Goal: Navigation & Orientation: Find specific page/section

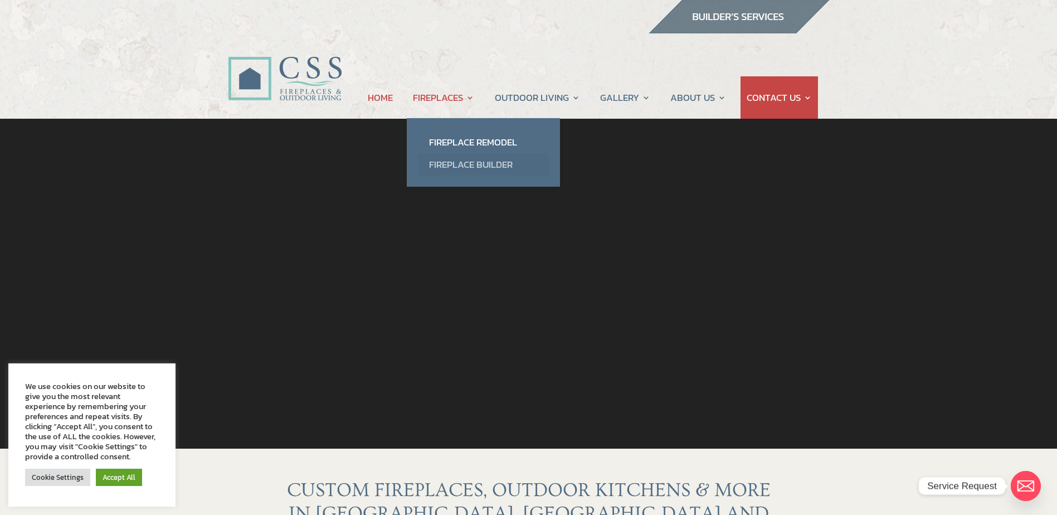
click at [462, 171] on link "Fireplace Builder" at bounding box center [483, 164] width 131 height 22
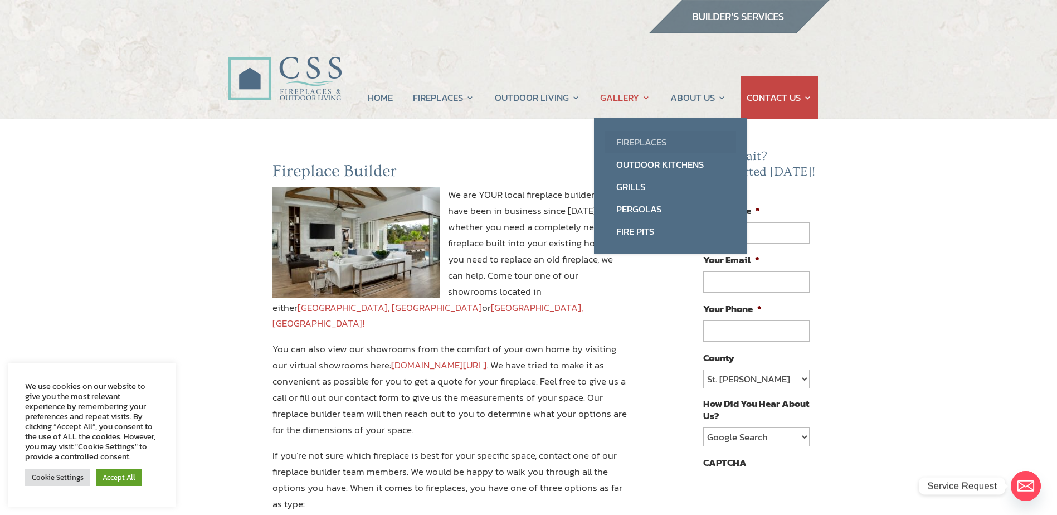
click at [623, 136] on link "Fireplaces" at bounding box center [670, 142] width 131 height 22
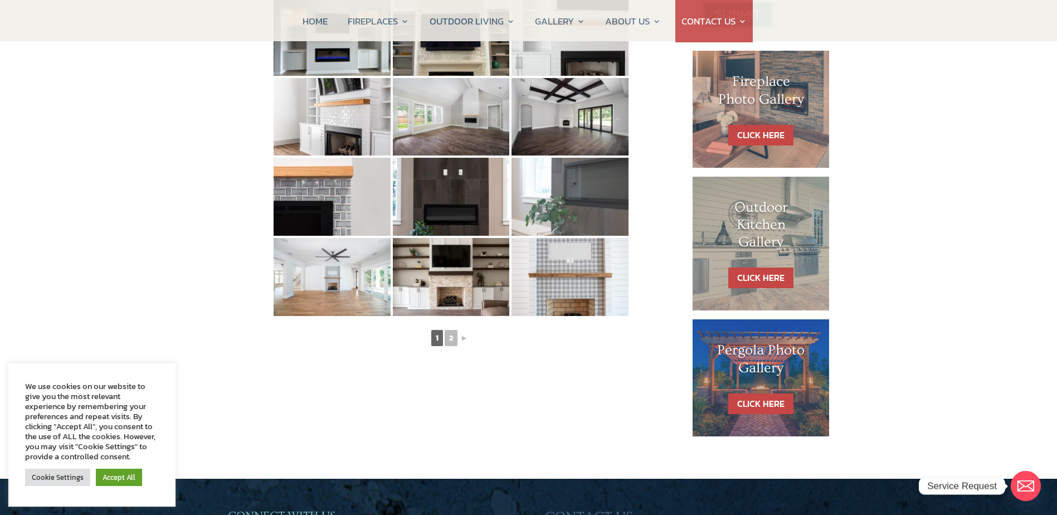
scroll to position [668, 0]
